Goal: Information Seeking & Learning: Learn about a topic

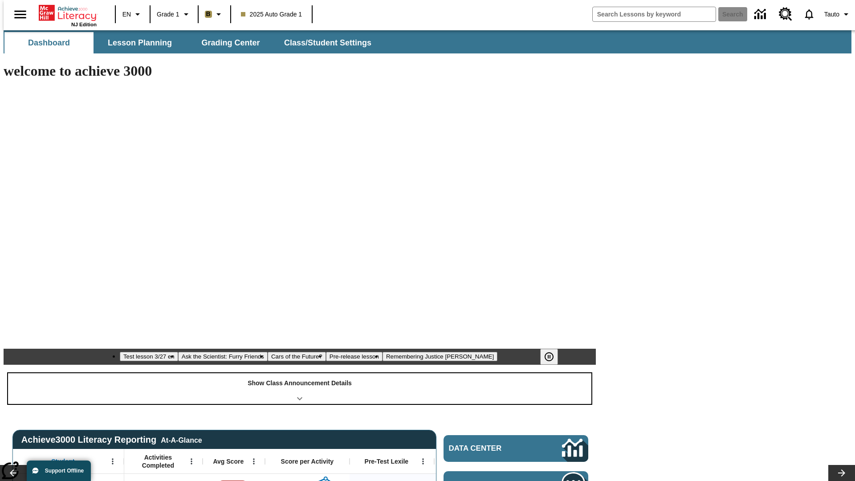
click at [300, 373] on div "Show Class Announcement Details" at bounding box center [300, 388] width 584 height 31
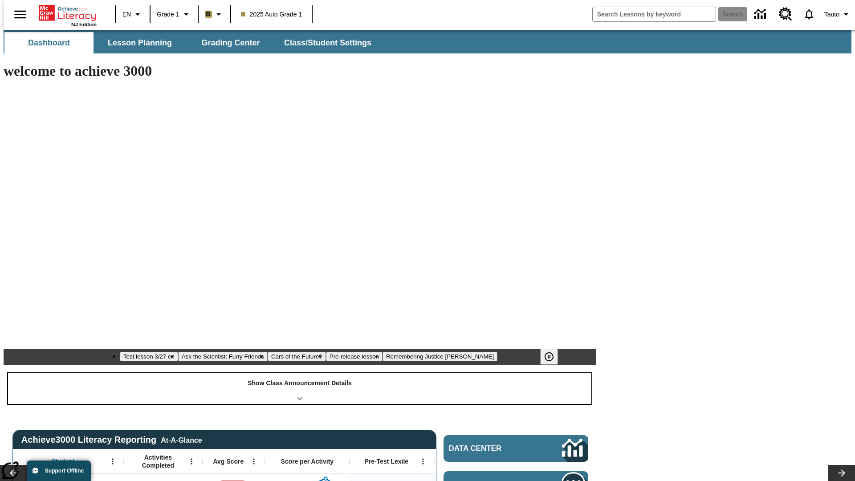
click at [300, 373] on div "Show Class Announcement Details" at bounding box center [300, 388] width 584 height 31
